Goal: Transaction & Acquisition: Obtain resource

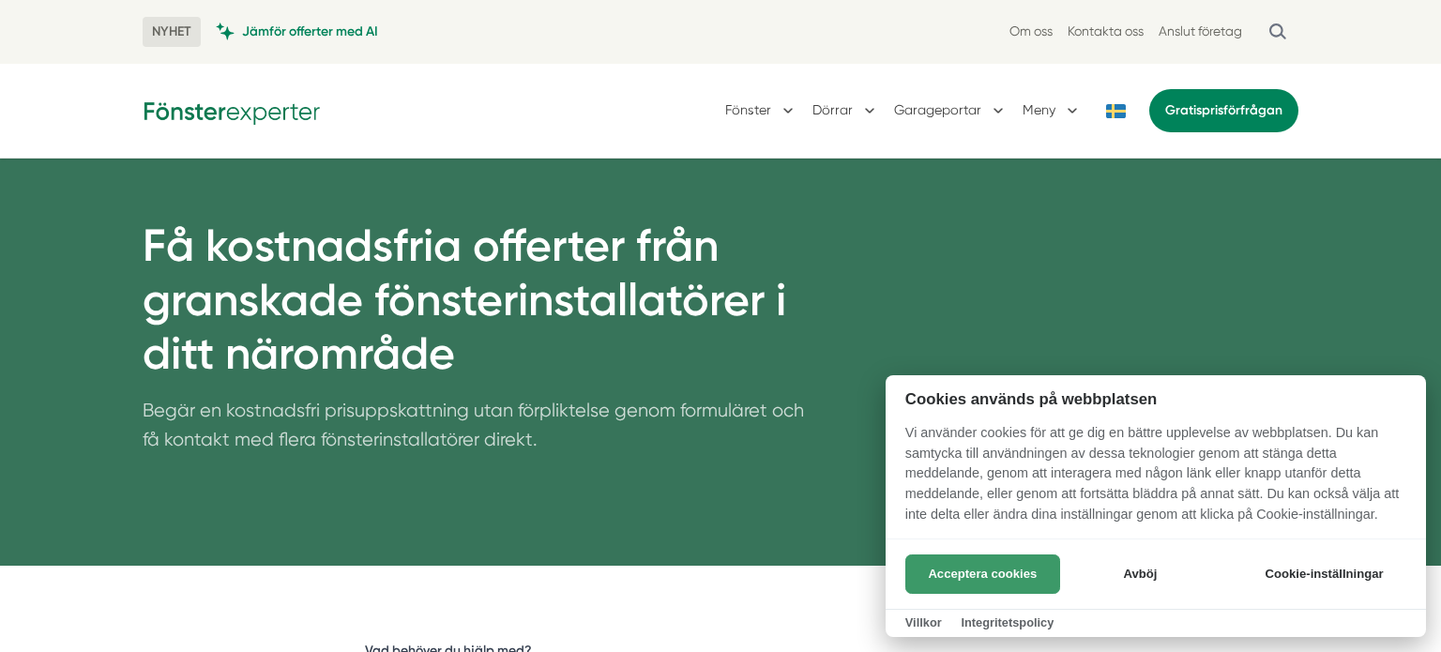
click at [989, 570] on button "Acceptera cookies" at bounding box center [982, 574] width 155 height 39
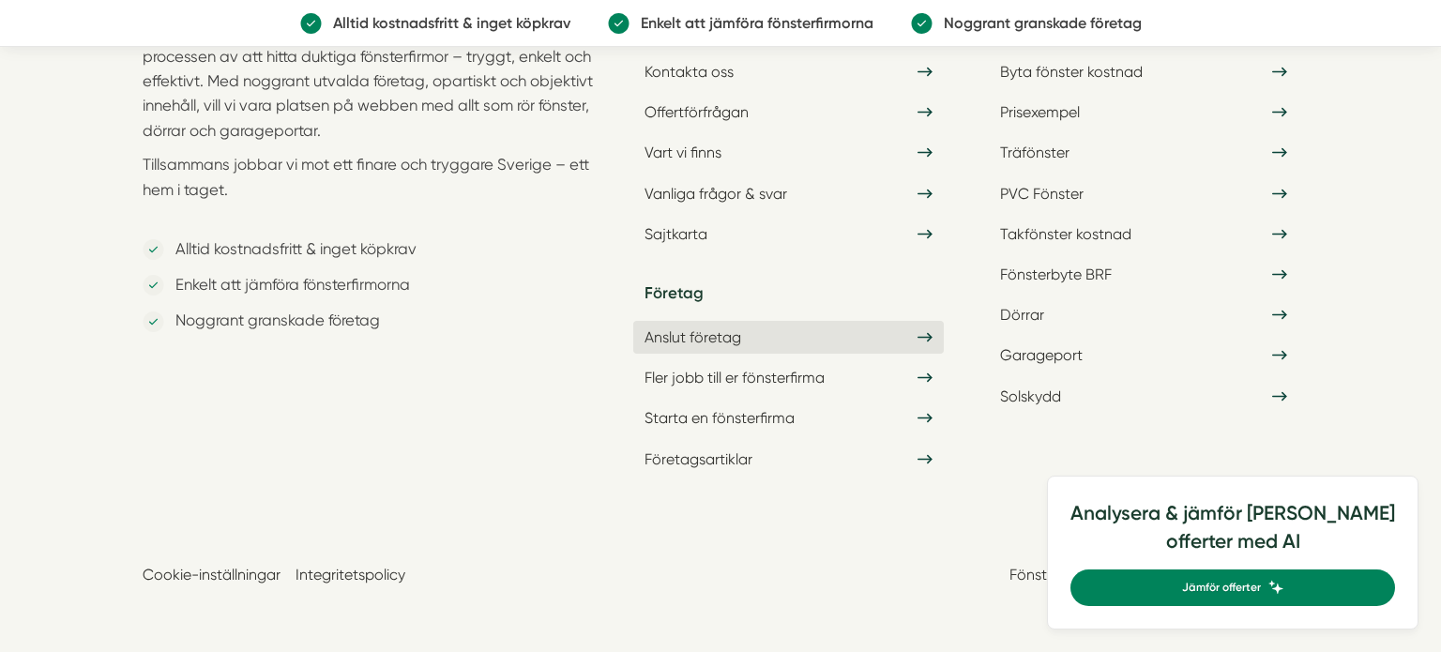
scroll to position [2875, 0]
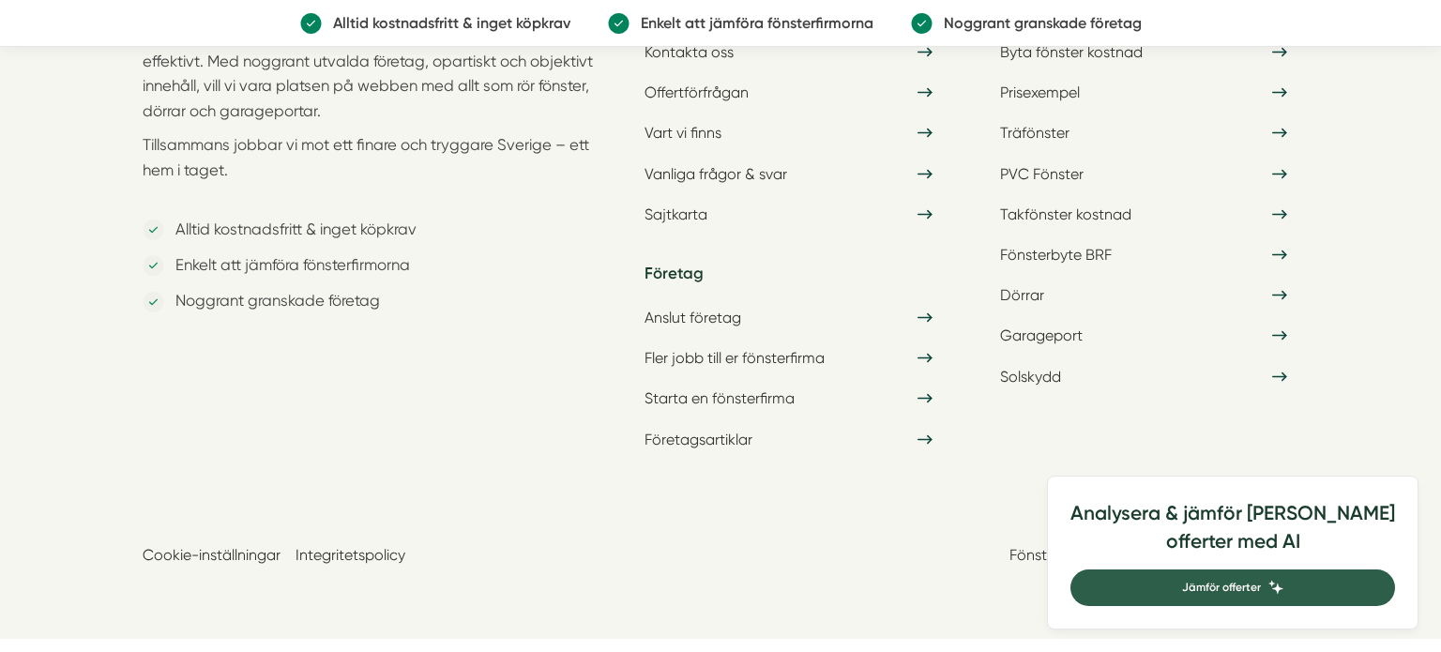
click at [1261, 585] on span "Jämför offerter" at bounding box center [1221, 588] width 79 height 18
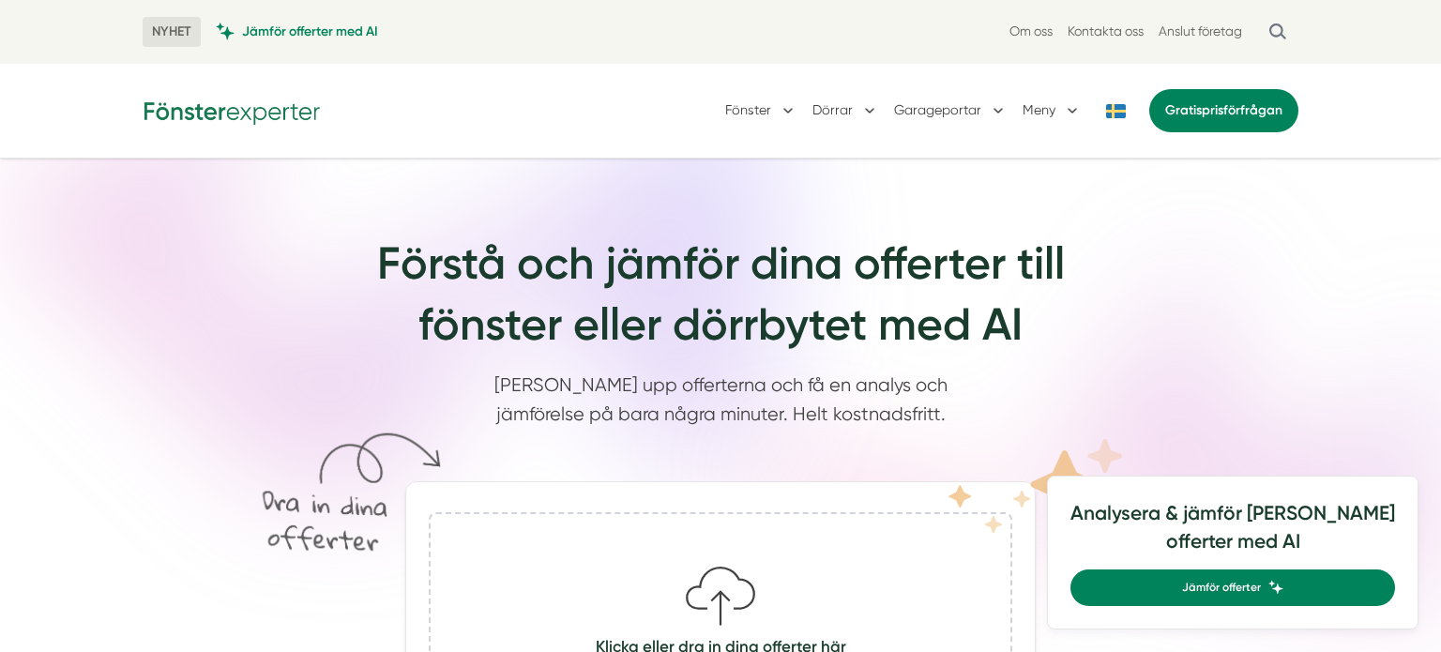
click at [1115, 117] on button at bounding box center [1116, 111] width 38 height 14
